Goal: Obtain resource: Download file/media

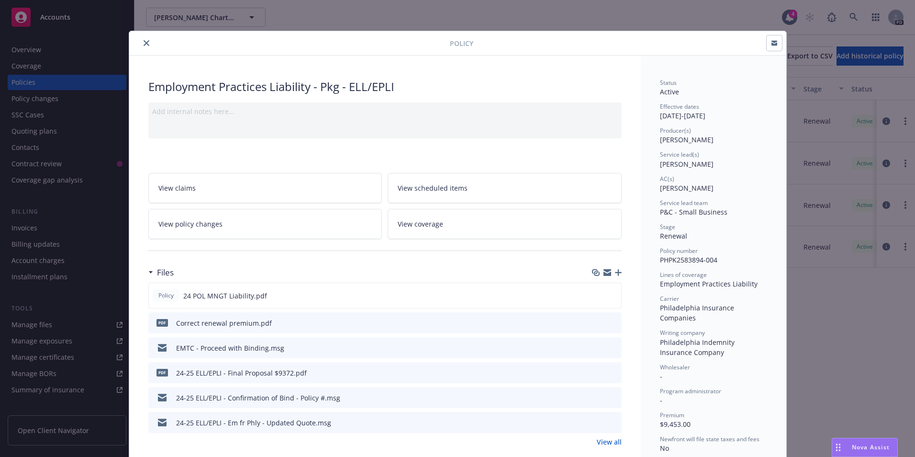
click at [144, 45] on icon "close" at bounding box center [147, 43] width 6 height 6
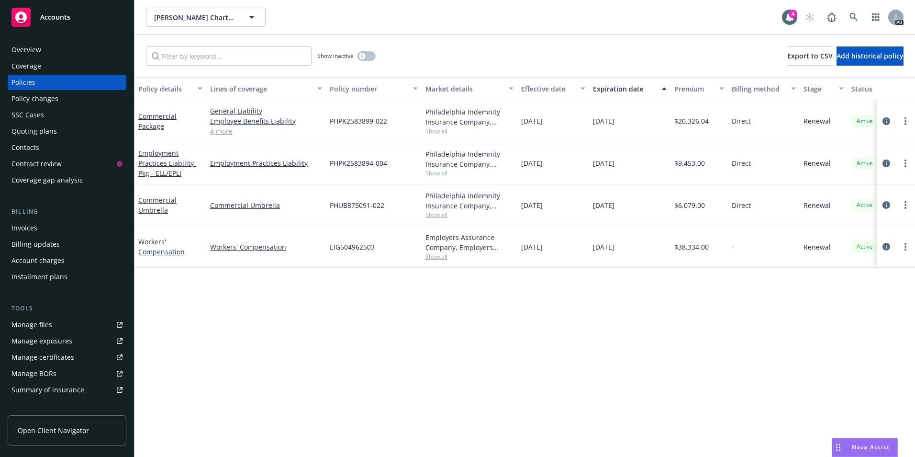
click at [228, 131] on link "4 more" at bounding box center [266, 131] width 112 height 10
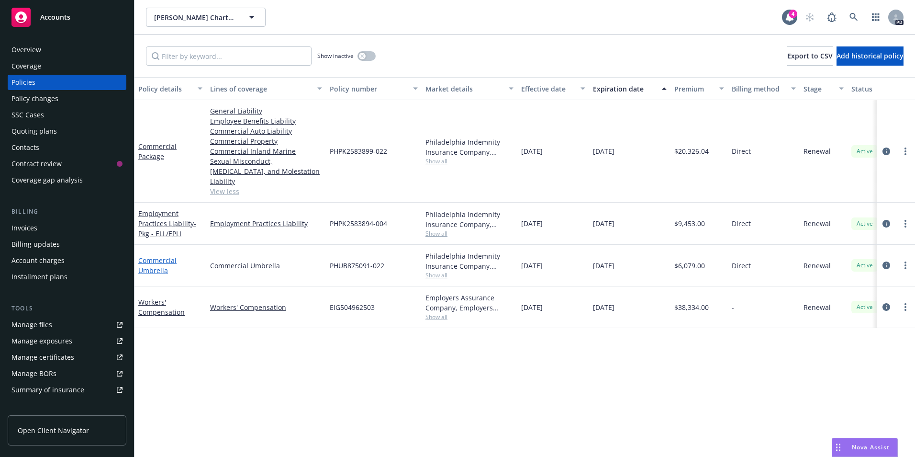
click at [156, 257] on link "Commercial Umbrella" at bounding box center [157, 265] width 38 height 19
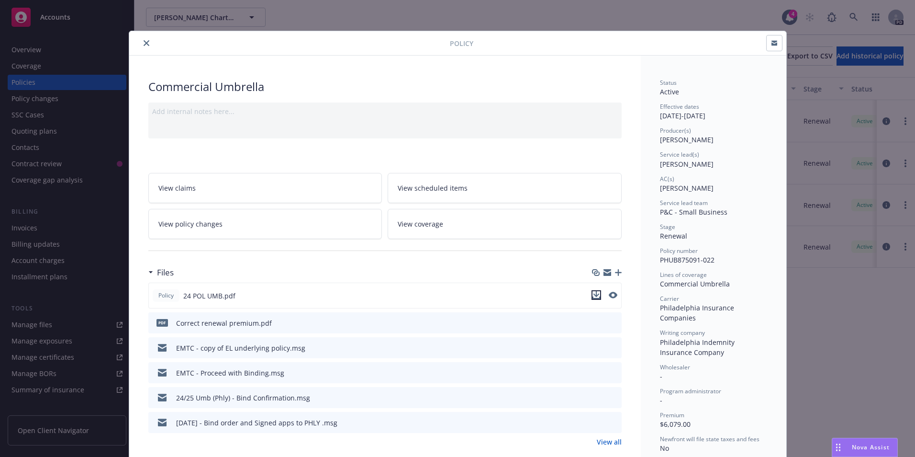
click at [594, 296] on icon "download file" at bounding box center [597, 295] width 8 height 8
click at [139, 49] on div "Policy" at bounding box center [457, 43] width 657 height 24
click at [144, 41] on icon "close" at bounding box center [147, 43] width 6 height 6
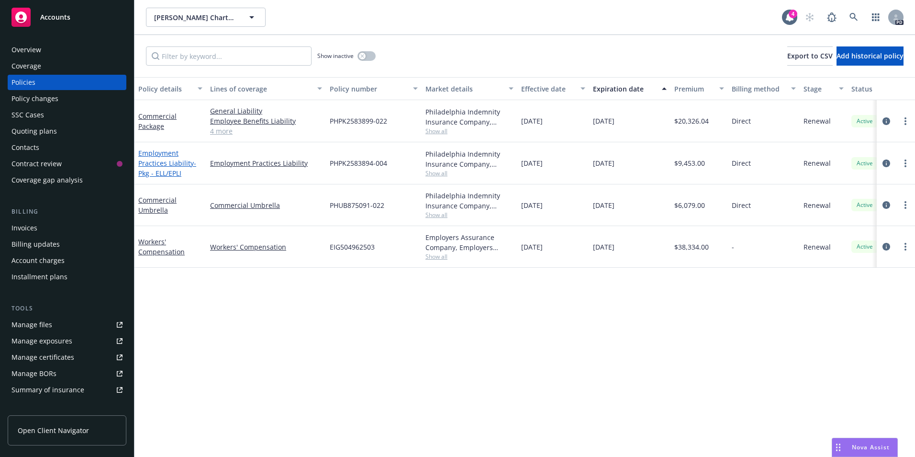
click at [157, 165] on link "Employment Practices Liability - Pkg - ELL/EPLI" at bounding box center [167, 162] width 58 height 29
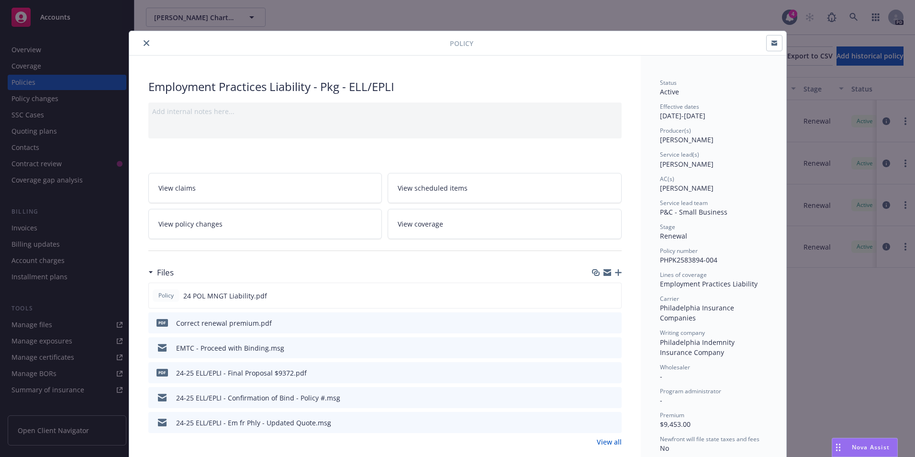
scroll to position [29, 0]
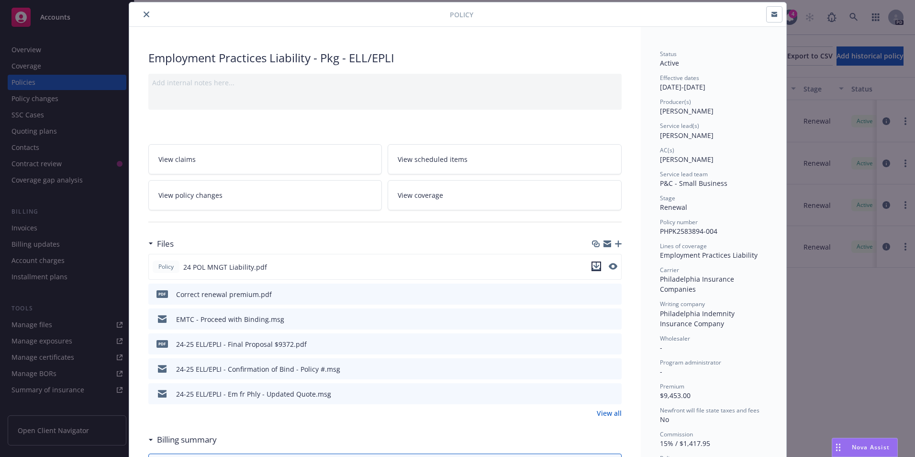
click at [593, 267] on icon "download file" at bounding box center [597, 266] width 8 height 8
click at [144, 16] on icon "close" at bounding box center [147, 14] width 6 height 6
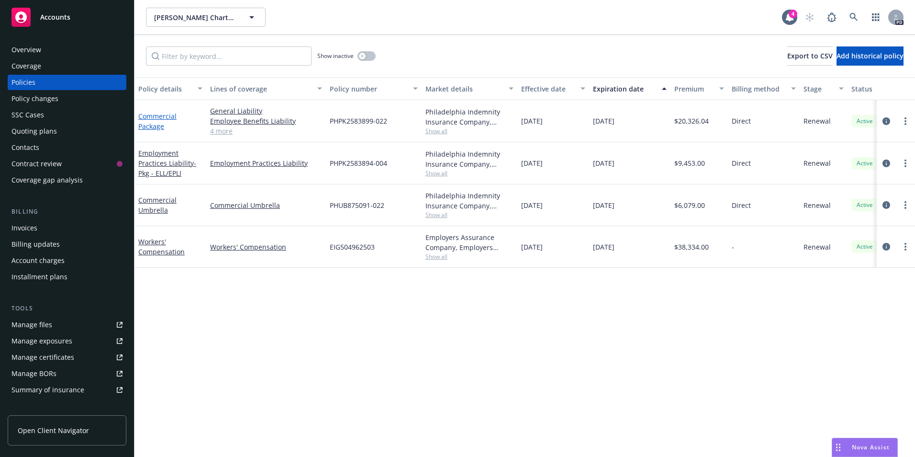
click at [156, 120] on link "Commercial Package" at bounding box center [157, 121] width 38 height 19
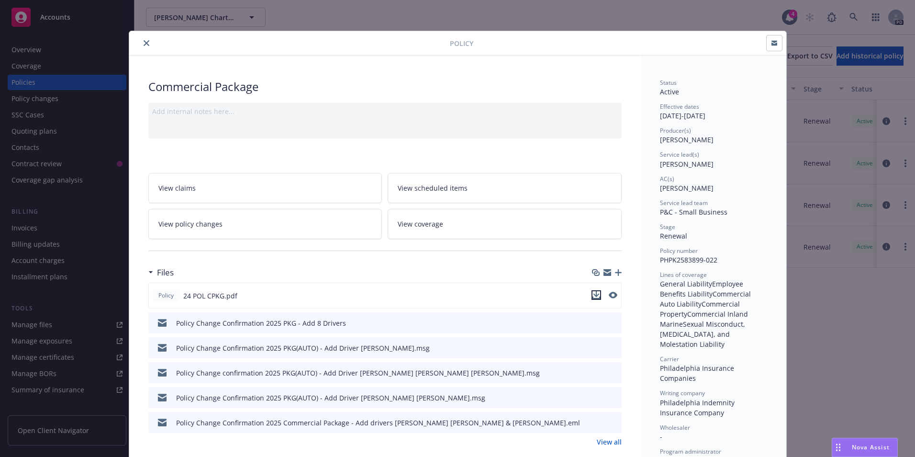
click at [593, 294] on icon "download file" at bounding box center [597, 295] width 8 height 8
